Goal: Find specific page/section: Find specific page/section

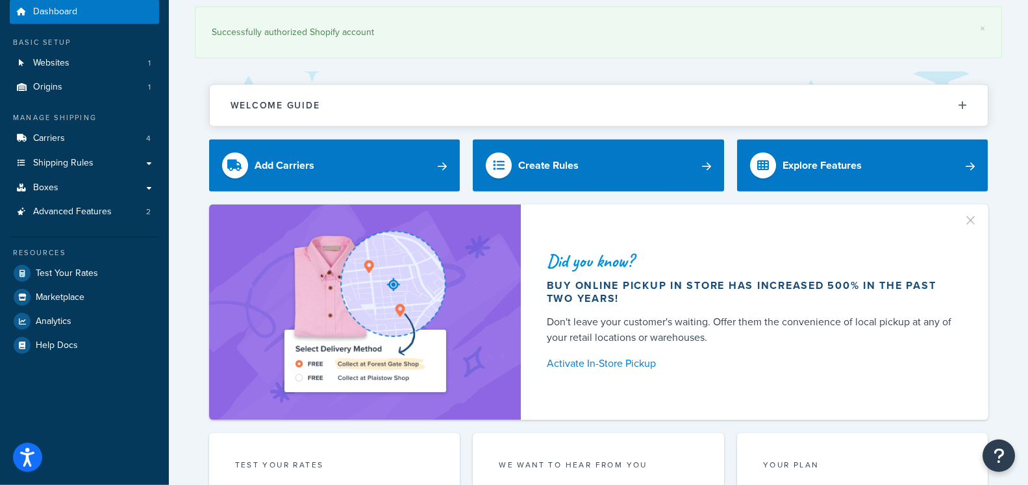
scroll to position [66, 0]
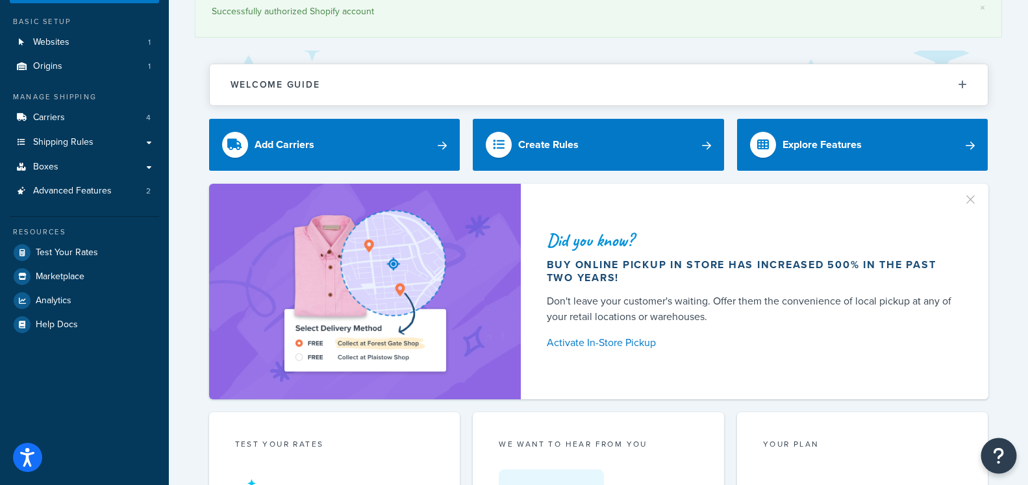
click at [997, 454] on icon "Open Resource Center" at bounding box center [998, 456] width 12 height 18
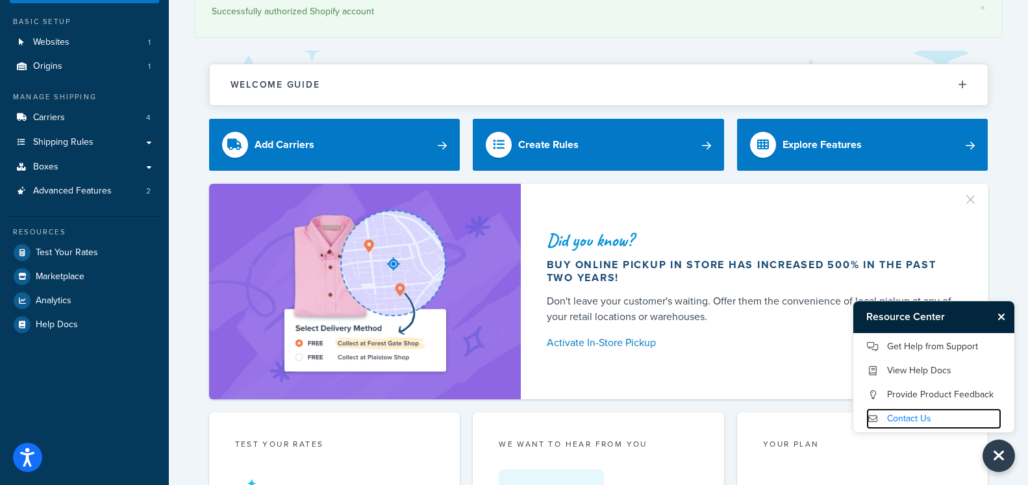
click at [900, 415] on link "Contact Us" at bounding box center [933, 418] width 135 height 21
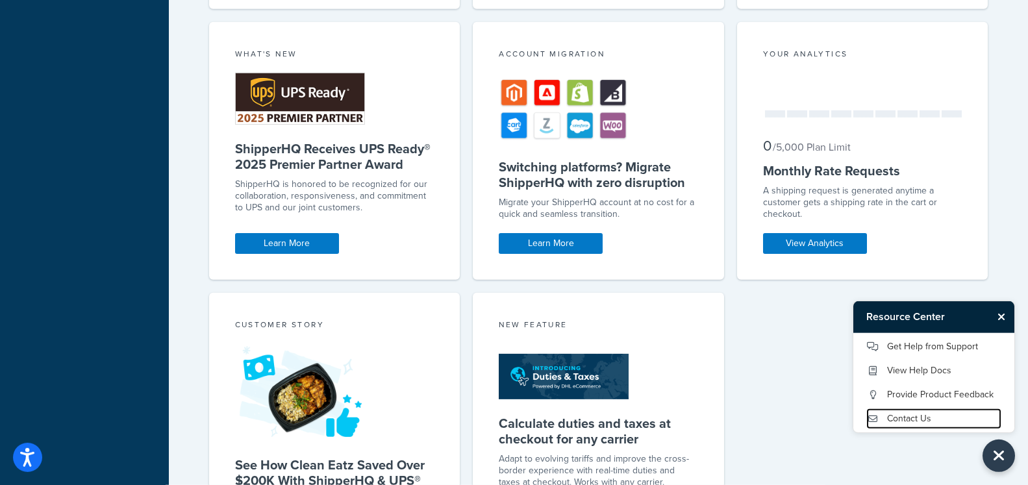
scroll to position [728, 0]
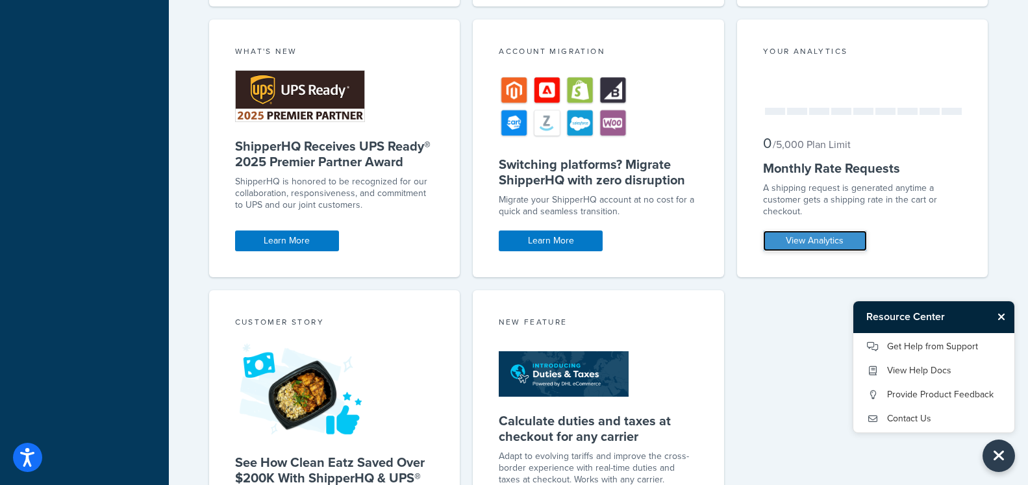
click at [794, 241] on link "View Analytics" at bounding box center [815, 240] width 104 height 21
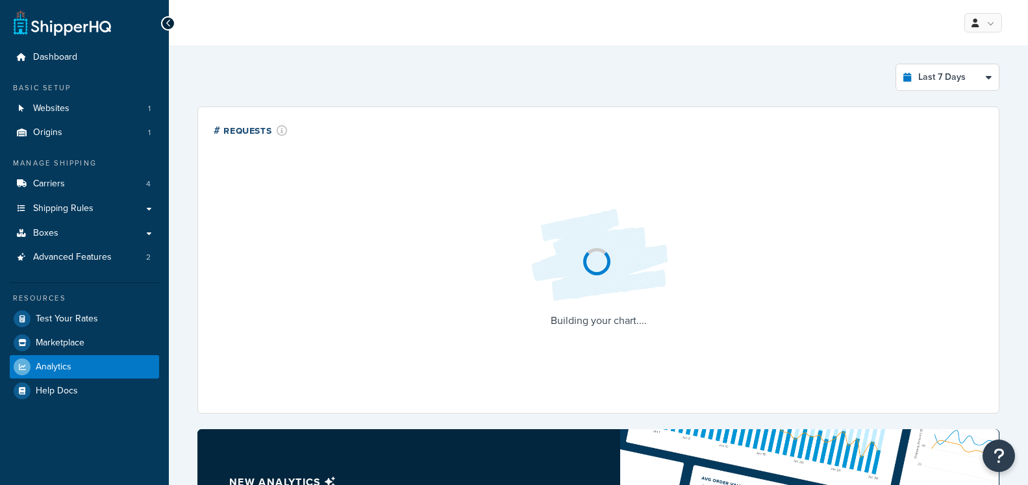
select select "last_7_days"
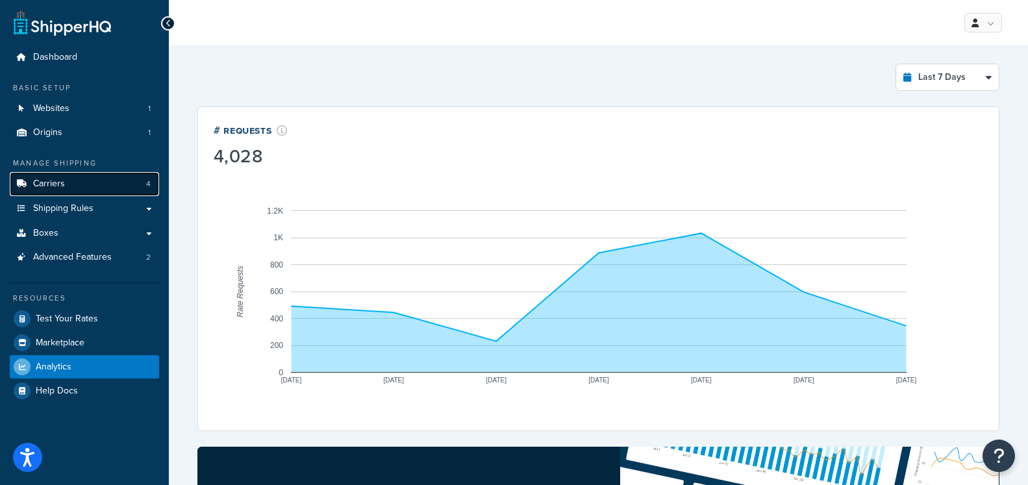
click at [80, 180] on link "Carriers 4" at bounding box center [84, 184] width 149 height 24
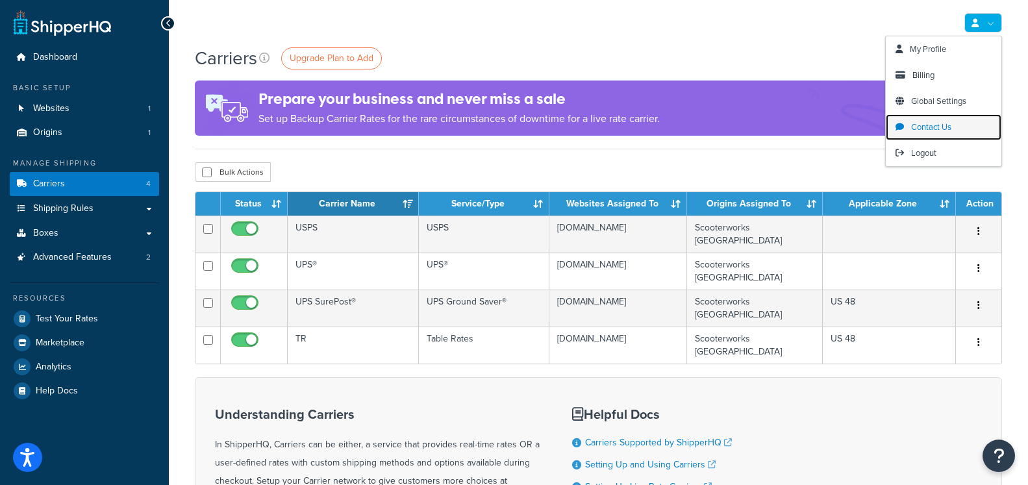
click at [950, 123] on span "Contact Us" at bounding box center [931, 127] width 40 height 12
